Goal: Transaction & Acquisition: Purchase product/service

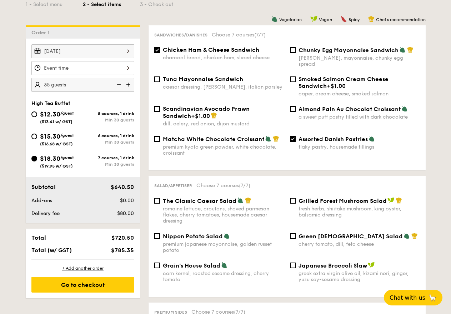
scroll to position [179, 0]
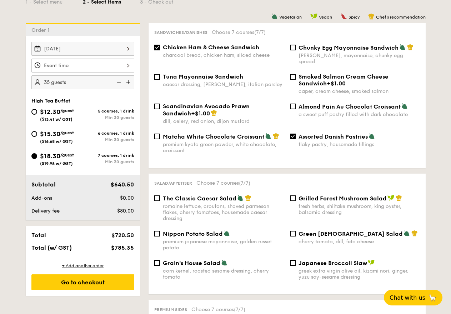
drag, startPoint x: 112, startPoint y: 246, endPoint x: 137, endPoint y: 248, distance: 24.8
click at [138, 248] on div "Total $720.50 Total (w/ GST) $785.35" at bounding box center [83, 241] width 114 height 31
click at [137, 247] on div "$785.35" at bounding box center [116, 247] width 44 height 7
drag, startPoint x: 136, startPoint y: 247, endPoint x: 103, endPoint y: 253, distance: 33.4
click at [103, 253] on div "Total $720.50 Total (w/ GST) $785.35" at bounding box center [83, 241] width 114 height 31
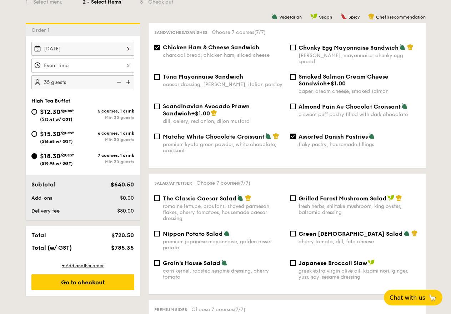
drag, startPoint x: 103, startPoint y: 252, endPoint x: 140, endPoint y: 247, distance: 37.9
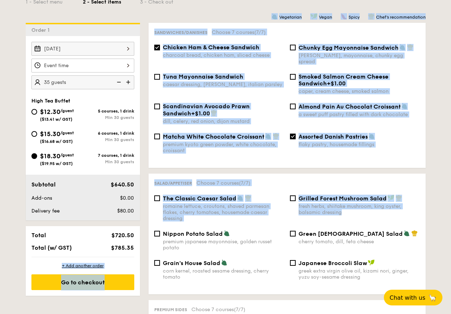
click at [132, 253] on div "Total $720.50 Total (w/ GST) $785.35" at bounding box center [83, 241] width 114 height 31
click at [125, 252] on div "Total $720.50 Total (w/ GST) $785.35" at bounding box center [83, 241] width 114 height 31
click at [105, 252] on div "Total $720.50 Total (w/ GST) $785.35" at bounding box center [83, 241] width 114 height 31
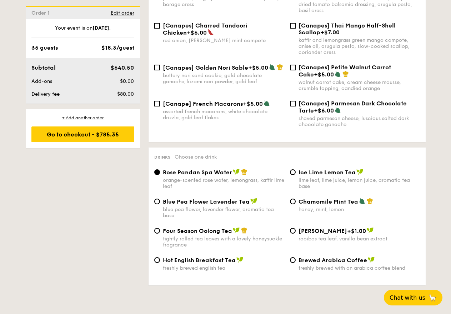
scroll to position [894, 0]
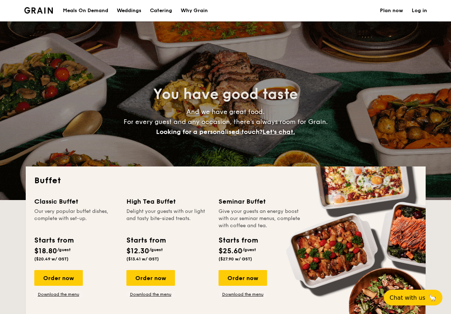
select select
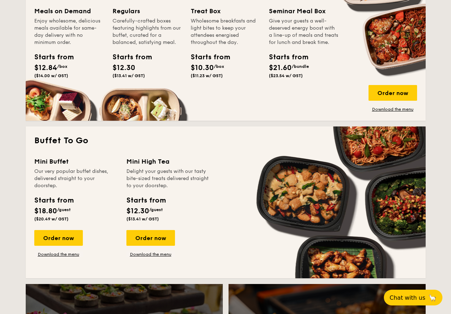
scroll to position [357, 0]
